Goal: Task Accomplishment & Management: Manage account settings

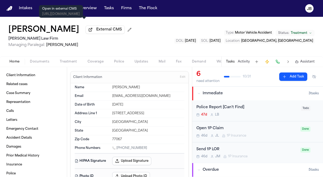
scroll to position [39, 0]
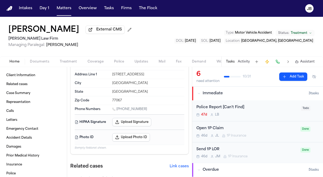
click at [18, 20] on div "[PERSON_NAME] External CMS [PERSON_NAME] Law Firm Managing Paralegal: [PERSON_N…" at bounding box center [161, 36] width 323 height 39
click at [64, 11] on button "Matters" at bounding box center [64, 8] width 19 height 9
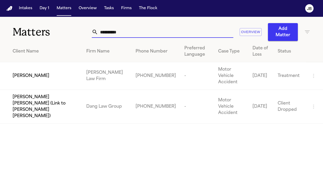
drag, startPoint x: 137, startPoint y: 32, endPoint x: 44, endPoint y: 32, distance: 92.4
click at [44, 32] on div "**********" at bounding box center [161, 29] width 323 height 24
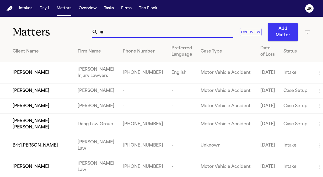
type input "*"
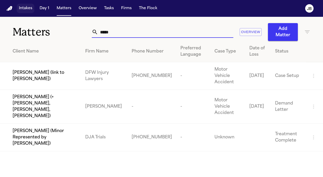
type input "*****"
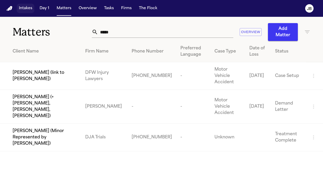
click at [23, 7] on button "Intakes" at bounding box center [26, 8] width 18 height 9
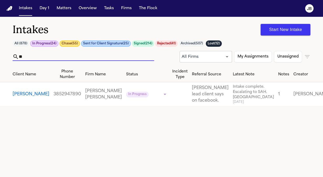
type input "*"
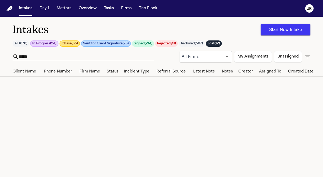
drag, startPoint x: 281, startPoint y: 58, endPoint x: 304, endPoint y: 56, distance: 22.7
click at [304, 56] on div "All Firms *** ​ My Assignments Unassigned" at bounding box center [245, 57] width 131 height 12
click at [307, 56] on icon "button" at bounding box center [308, 57] width 6 height 6
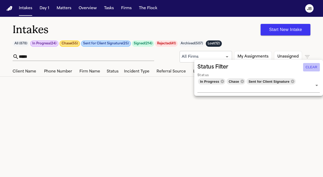
click at [305, 68] on button "Clear" at bounding box center [312, 67] width 17 height 8
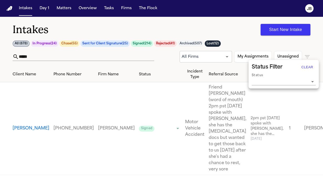
click at [39, 56] on div at bounding box center [161, 88] width 323 height 177
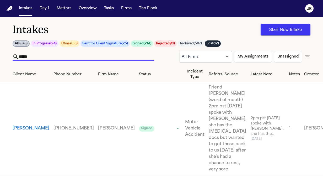
click at [19, 56] on input "*****" at bounding box center [86, 57] width 135 height 8
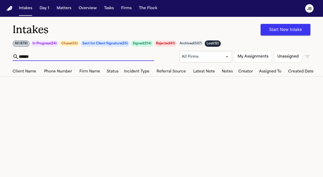
type input "*****"
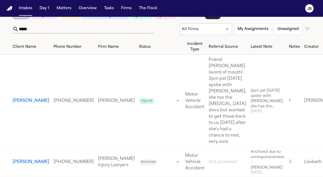
scroll to position [83, 0]
click at [20, 159] on button "[PERSON_NAME]" at bounding box center [31, 162] width 37 height 6
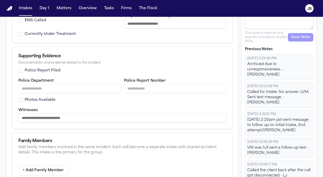
scroll to position [283, 0]
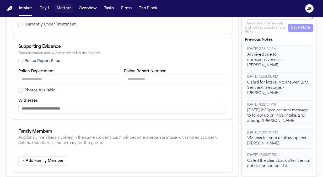
click at [62, 8] on button "Matters" at bounding box center [64, 8] width 19 height 9
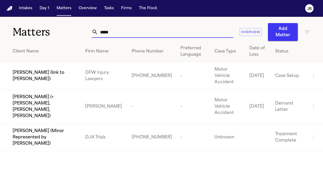
click at [70, 30] on div "Matters ***** Overview Add Matter" at bounding box center [161, 29] width 323 height 24
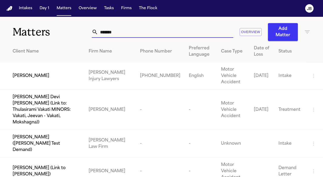
type input "*******"
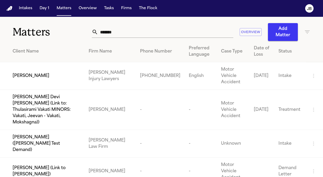
click at [36, 75] on span "[PERSON_NAME]" at bounding box center [31, 76] width 37 height 6
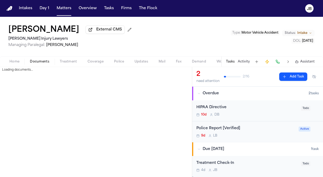
click at [38, 60] on span "Documents" at bounding box center [39, 62] width 19 height 4
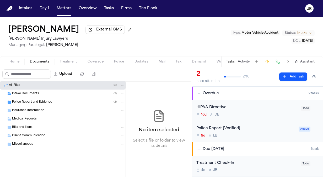
click at [25, 92] on span "Intake Documents" at bounding box center [25, 94] width 27 height 4
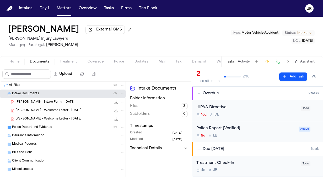
click at [23, 125] on span "Police Report and Evidence" at bounding box center [32, 127] width 40 height 4
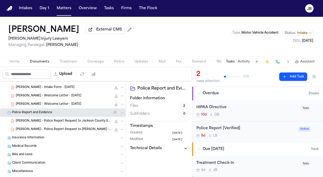
scroll to position [25, 0]
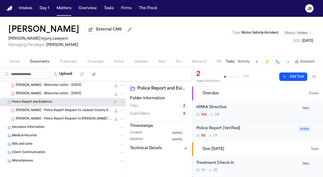
click at [15, 60] on span "Home" at bounding box center [14, 62] width 10 height 4
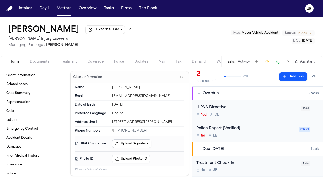
drag, startPoint x: 145, startPoint y: 128, endPoint x: 117, endPoint y: 130, distance: 28.4
click at [117, 130] on div "[PHONE_NUMBER]" at bounding box center [148, 131] width 72 height 5
copy link "[PHONE_NUMBER]"
click at [6, 57] on div "Home Documents Treatment Coverage Police Updates Mail Fax Demand Workspaces Art…" at bounding box center [161, 61] width 323 height 11
click at [35, 60] on span "Documents" at bounding box center [39, 62] width 19 height 4
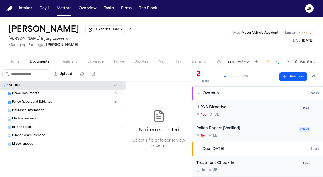
click at [36, 103] on span "Police Report and Evidence" at bounding box center [32, 102] width 40 height 4
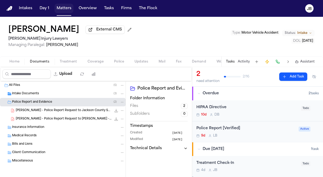
click at [61, 4] on button "Matters" at bounding box center [64, 8] width 19 height 9
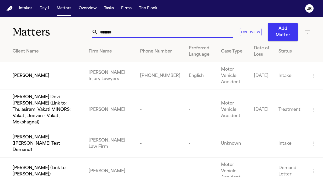
drag, startPoint x: 88, startPoint y: 38, endPoint x: 7, endPoint y: 41, distance: 80.4
click at [7, 41] on div "Matters ******* Overview Add Matter Client Name Firm Name Phone Number Preferre…" at bounding box center [161, 115] width 323 height 196
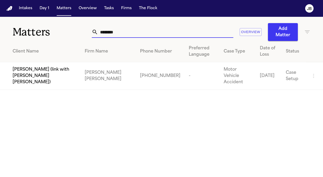
type input "********"
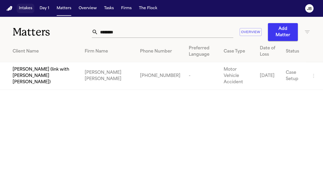
click at [26, 6] on button "Intakes" at bounding box center [26, 8] width 18 height 9
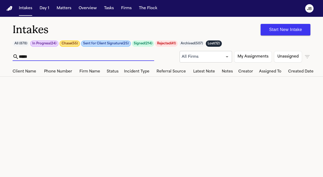
click at [49, 58] on input "*****" at bounding box center [86, 57] width 135 height 8
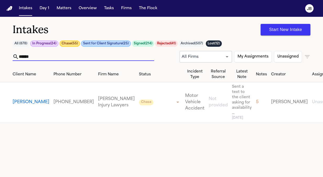
type input "******"
click at [63, 8] on button "Matters" at bounding box center [64, 8] width 19 height 9
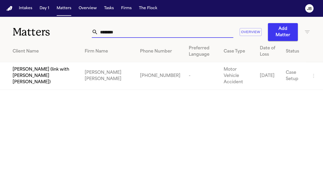
drag, startPoint x: 117, startPoint y: 32, endPoint x: 84, endPoint y: 29, distance: 32.9
click at [84, 29] on div "Matters ******** Overview Add Matter" at bounding box center [161, 29] width 323 height 24
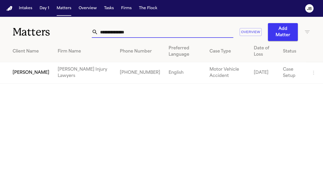
type input "**********"
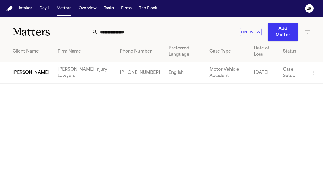
click at [20, 72] on span "[PERSON_NAME]" at bounding box center [31, 73] width 37 height 6
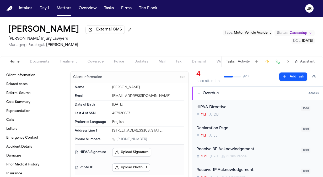
click at [43, 63] on span "Documents" at bounding box center [39, 62] width 19 height 4
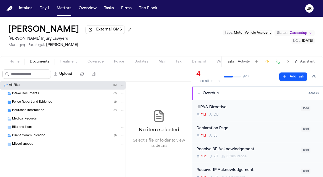
click at [33, 95] on span "Intake Documents" at bounding box center [25, 94] width 27 height 4
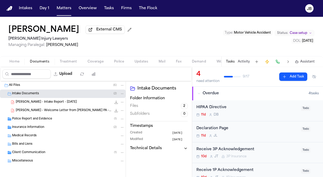
click at [40, 117] on span "Police Report and Evidence" at bounding box center [32, 119] width 40 height 4
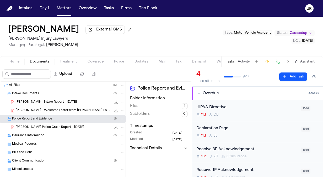
click at [45, 132] on div "Insurance Information ( 2 )" at bounding box center [63, 136] width 126 height 8
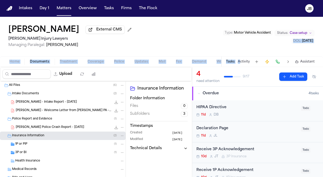
drag, startPoint x: 245, startPoint y: 56, endPoint x: 241, endPoint y: 65, distance: 9.7
click at [241, 65] on div "[PERSON_NAME] External CMS [PERSON_NAME] Injury Lawyers Managing Paralegal: [PE…" at bounding box center [161, 42] width 323 height 50
click at [241, 65] on div "Tasks Activity Assistant" at bounding box center [271, 61] width 98 height 10
click at [246, 60] on button "Activity" at bounding box center [244, 62] width 12 height 4
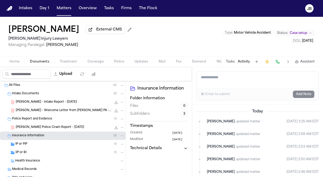
click at [33, 55] on div "[PERSON_NAME] External CMS [PERSON_NAME] Injury Lawyers Managing Paralegal: [PE…" at bounding box center [161, 36] width 323 height 39
click at [242, 63] on button "Activity" at bounding box center [244, 62] width 12 height 4
click at [244, 62] on button "Activity" at bounding box center [244, 62] width 12 height 4
click at [231, 60] on button "Tasks" at bounding box center [230, 62] width 9 height 4
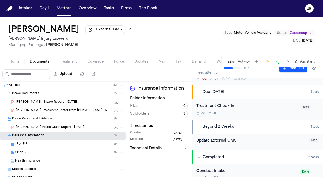
scroll to position [100, 0]
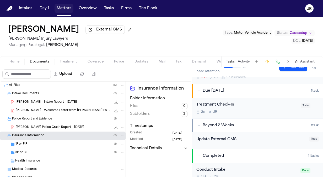
click at [60, 9] on button "Matters" at bounding box center [64, 8] width 19 height 9
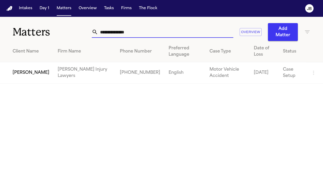
drag, startPoint x: 152, startPoint y: 27, endPoint x: 80, endPoint y: 26, distance: 72.2
click at [80, 26] on div "**********" at bounding box center [161, 29] width 323 height 24
type input "*"
type input "**********"
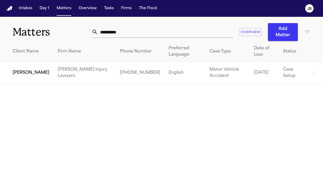
click at [16, 67] on td "[PERSON_NAME]" at bounding box center [27, 72] width 54 height 21
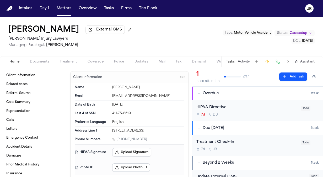
click at [49, 62] on span "Documents" at bounding box center [39, 62] width 19 height 4
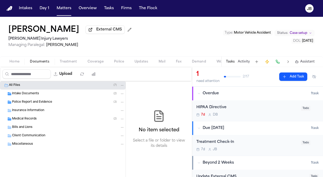
click at [35, 95] on span "Intake Documents" at bounding box center [25, 94] width 27 height 4
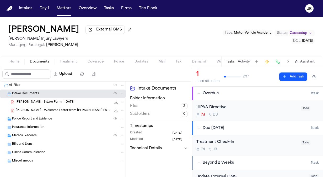
click at [33, 115] on div "Police Report and Evidence ( 3 )" at bounding box center [63, 119] width 126 height 8
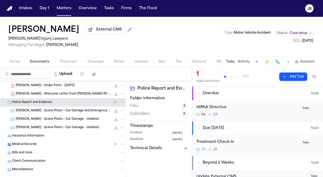
scroll to position [25, 0]
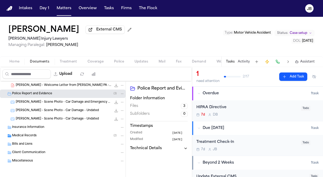
click at [46, 134] on div "Medical Records ( 2 )" at bounding box center [68, 135] width 113 height 5
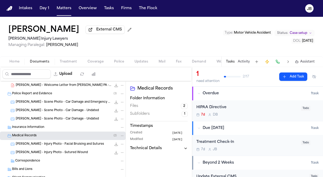
click at [42, 87] on div "[PERSON_NAME] - Welcome Letter from [PERSON_NAME] PA - [DATE] 3.0 MB • PDF" at bounding box center [63, 85] width 126 height 8
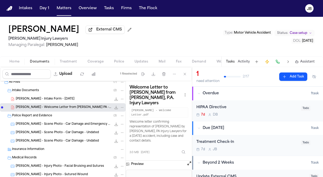
scroll to position [0, 0]
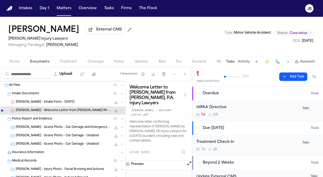
click at [50, 100] on span "[PERSON_NAME] - Intake Form - [DATE]" at bounding box center [45, 102] width 59 height 4
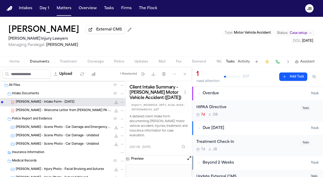
click at [187, 158] on button "Open preview" at bounding box center [189, 157] width 5 height 5
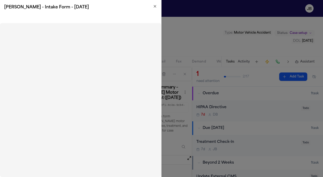
click at [151, 5] on h2 "[PERSON_NAME] - Intake Form - [DATE]" at bounding box center [80, 7] width 153 height 6
click at [154, 6] on icon "button" at bounding box center [155, 6] width 4 height 4
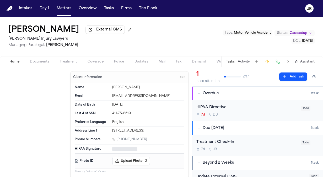
click at [20, 60] on button "Home" at bounding box center [14, 62] width 20 height 6
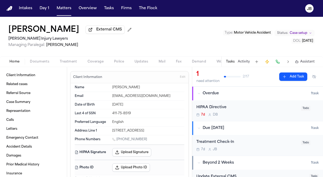
drag, startPoint x: 147, startPoint y: 139, endPoint x: 118, endPoint y: 140, distance: 29.4
click at [118, 140] on div "[PHONE_NUMBER]" at bounding box center [148, 139] width 72 height 5
copy link "[PHONE_NUMBER]"
click at [245, 60] on button "Activity" at bounding box center [244, 62] width 12 height 4
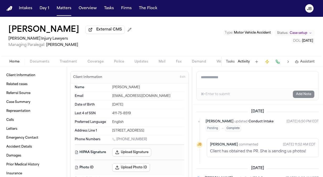
click at [224, 82] on textarea "Add a note to this matter" at bounding box center [258, 79] width 122 height 17
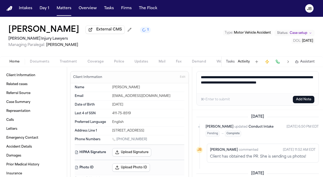
type textarea "**********"
click at [314, 102] on button "Add Note" at bounding box center [304, 99] width 22 height 7
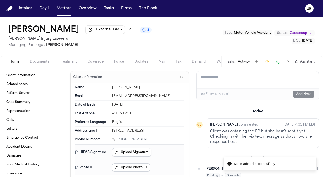
click at [64, 14] on nav "Intakes Day 1 Matters Overview Tasks Firms The [PERSON_NAME]" at bounding box center [161, 8] width 323 height 17
click at [66, 6] on button "Matters" at bounding box center [64, 8] width 19 height 9
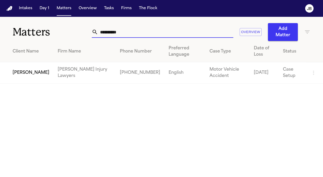
drag, startPoint x: 128, startPoint y: 30, endPoint x: 62, endPoint y: 31, distance: 65.1
click at [62, 31] on div "**********" at bounding box center [161, 29] width 323 height 24
type input "**********"
click at [25, 71] on span "[PERSON_NAME]" at bounding box center [31, 73] width 37 height 6
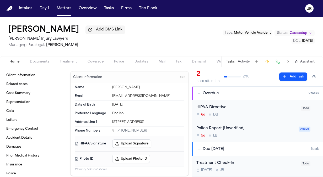
drag, startPoint x: 144, startPoint y: 130, endPoint x: 118, endPoint y: 131, distance: 26.8
click at [118, 131] on div "[PHONE_NUMBER]" at bounding box center [148, 131] width 72 height 5
copy link "[PHONE_NUMBER]"
click at [38, 60] on span "Documents" at bounding box center [39, 62] width 19 height 4
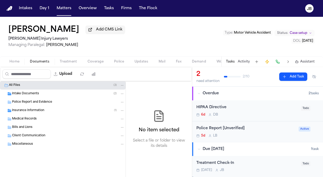
click at [33, 94] on span "Intake Documents" at bounding box center [25, 94] width 27 height 4
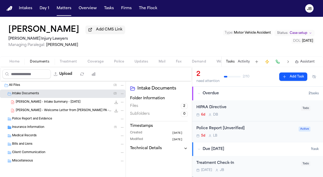
click at [33, 126] on span "Insurance Information" at bounding box center [28, 127] width 32 height 4
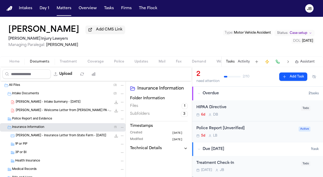
click at [57, 136] on span "[PERSON_NAME] - Insurance Letter from State Farm - [DATE]" at bounding box center [61, 136] width 91 height 4
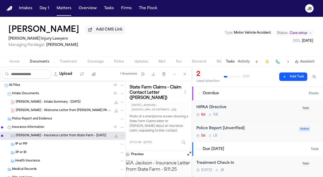
click at [187, 154] on button "Open preview" at bounding box center [189, 153] width 5 height 5
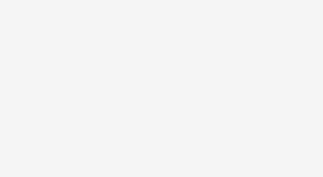
click at [134, 84] on img at bounding box center [80, 100] width 161 height 154
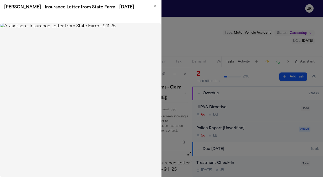
click at [156, 6] on icon "button" at bounding box center [155, 6] width 4 height 4
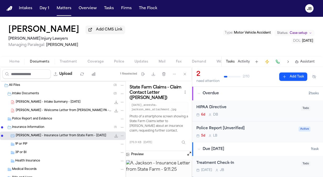
click at [40, 103] on span "[PERSON_NAME] - Intake Summary - [DATE]" at bounding box center [48, 102] width 65 height 4
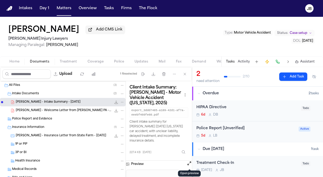
click at [191, 167] on div "Preview" at bounding box center [159, 176] width 66 height 30
click at [191, 166] on button at bounding box center [189, 164] width 5 height 7
click at [190, 165] on button "Open preview" at bounding box center [189, 163] width 5 height 5
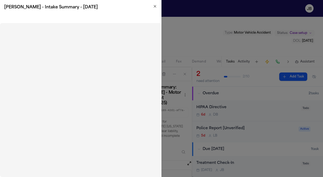
click at [153, 3] on div "[PERSON_NAME] - Intake Summary - [DATE]" at bounding box center [80, 7] width 161 height 15
click at [155, 6] on icon "button" at bounding box center [155, 6] width 4 height 4
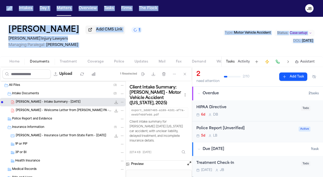
click at [0, 64] on html "Intakes Day 1 Matters Overview Tasks Firms The [PERSON_NAME] [PERSON_NAME] Add …" at bounding box center [161, 88] width 323 height 177
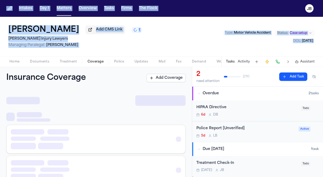
click at [93, 60] on span "Coverage" at bounding box center [96, 62] width 16 height 4
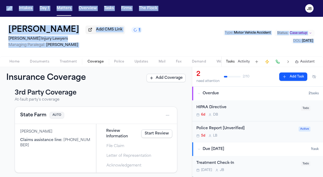
scroll to position [140, 0]
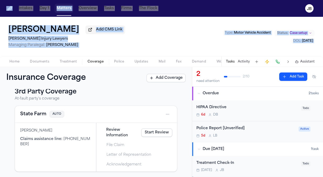
click at [62, 9] on button "Matters" at bounding box center [64, 8] width 19 height 9
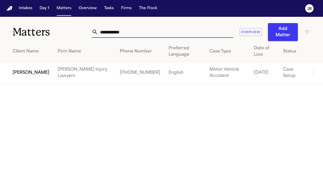
drag, startPoint x: 84, startPoint y: 34, endPoint x: 22, endPoint y: 28, distance: 62.2
click at [22, 28] on div "**********" at bounding box center [161, 29] width 323 height 24
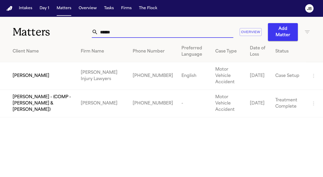
type input "******"
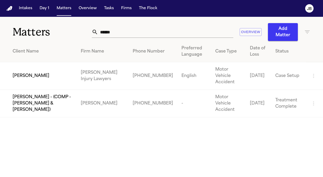
click at [50, 73] on div "[PERSON_NAME]" at bounding box center [43, 76] width 60 height 6
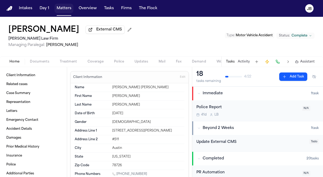
click at [61, 6] on button "Matters" at bounding box center [64, 8] width 19 height 9
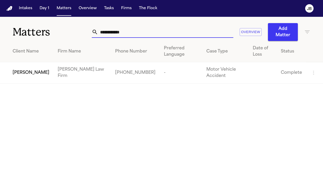
drag, startPoint x: 103, startPoint y: 33, endPoint x: 32, endPoint y: 39, distance: 71.7
click at [32, 39] on div "**********" at bounding box center [161, 29] width 323 height 24
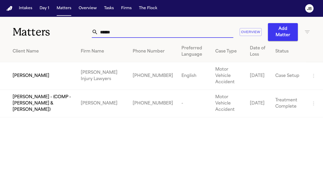
type input "******"
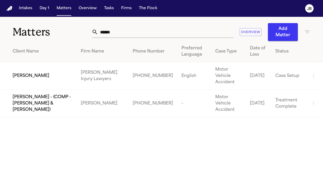
click at [35, 73] on span "[PERSON_NAME]" at bounding box center [31, 76] width 37 height 6
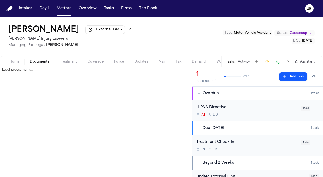
click at [39, 60] on span "Documents" at bounding box center [39, 62] width 19 height 4
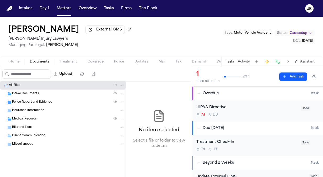
click at [34, 103] on span "Police Report and Evidence" at bounding box center [32, 102] width 40 height 4
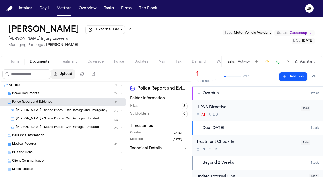
click at [70, 73] on button "Upload" at bounding box center [63, 73] width 24 height 9
select select "**********"
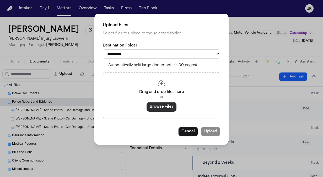
click at [165, 108] on button "Browse Files" at bounding box center [162, 106] width 30 height 9
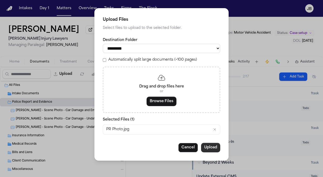
click at [214, 143] on button "Upload" at bounding box center [210, 147] width 19 height 9
